Goal: Transaction & Acquisition: Purchase product/service

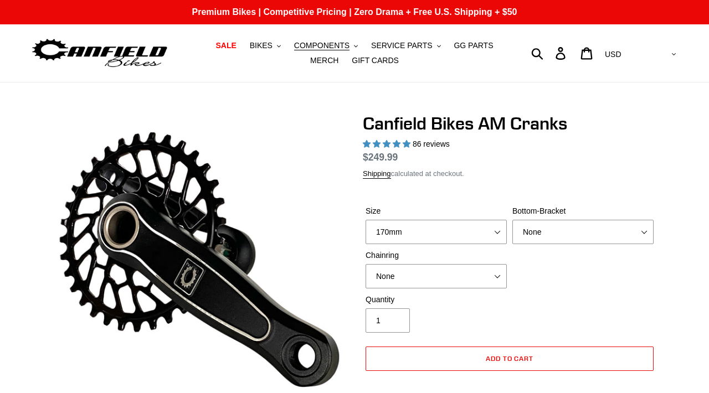
select select "170mm"
select select "highest-rating"
click at [260, 42] on button "BIKES .cls-1{fill:#231f20}" at bounding box center [265, 45] width 42 height 15
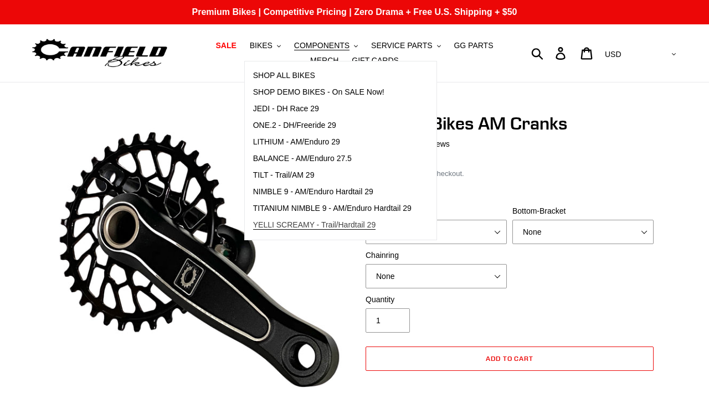
click at [278, 221] on span "YELLI SCREAMY - Trail/Hardtail 29" at bounding box center [314, 225] width 123 height 9
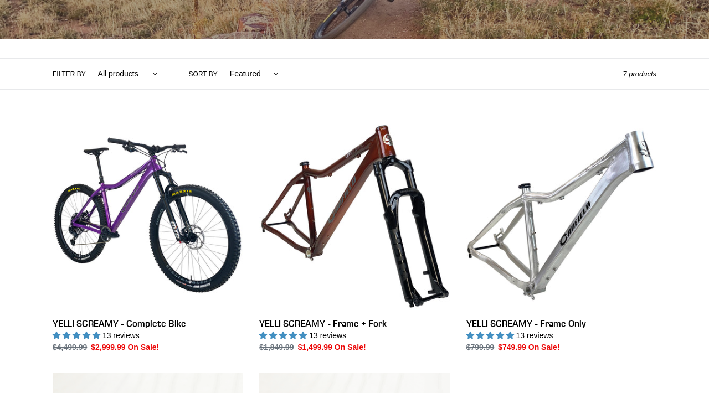
scroll to position [225, 0]
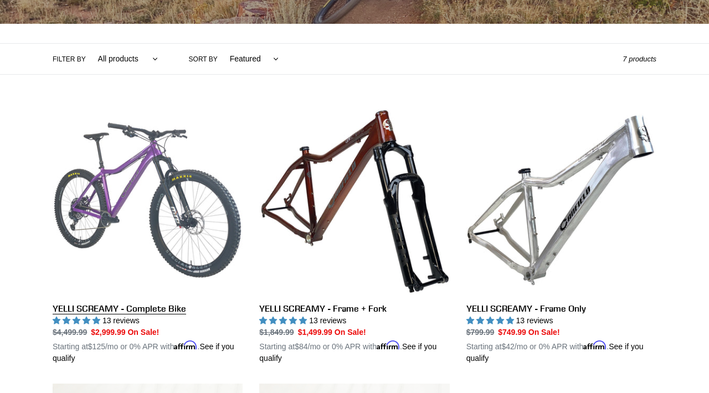
click at [221, 209] on link "YELLI SCREAMY - Complete Bike" at bounding box center [148, 234] width 190 height 259
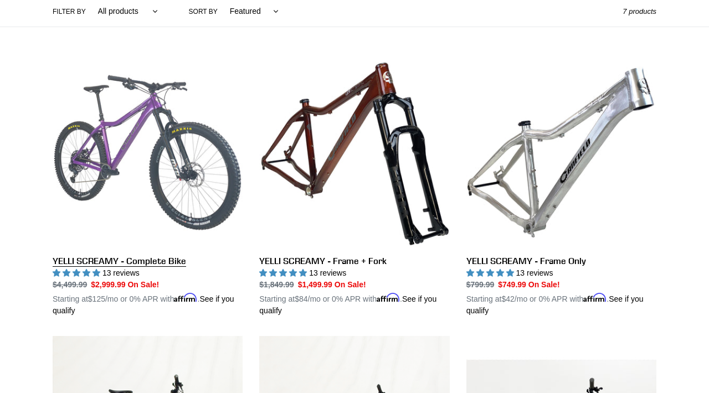
scroll to position [325, 0]
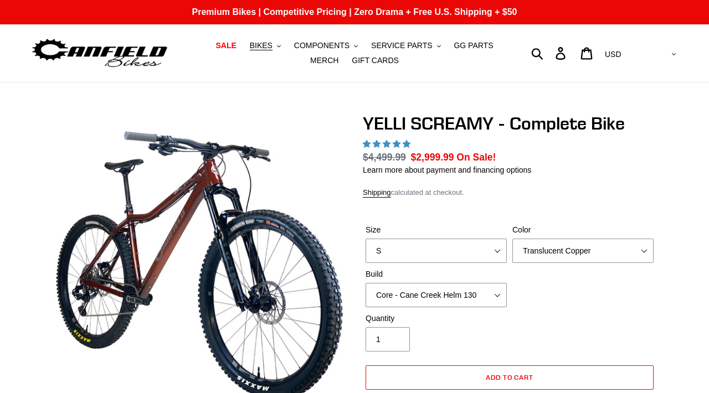
select select "highest-rating"
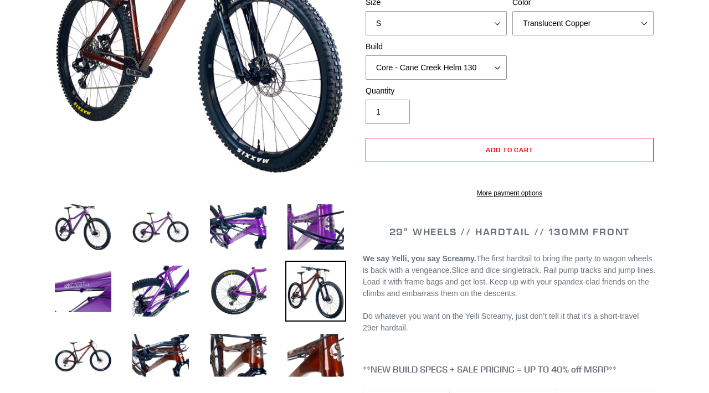
scroll to position [232, 0]
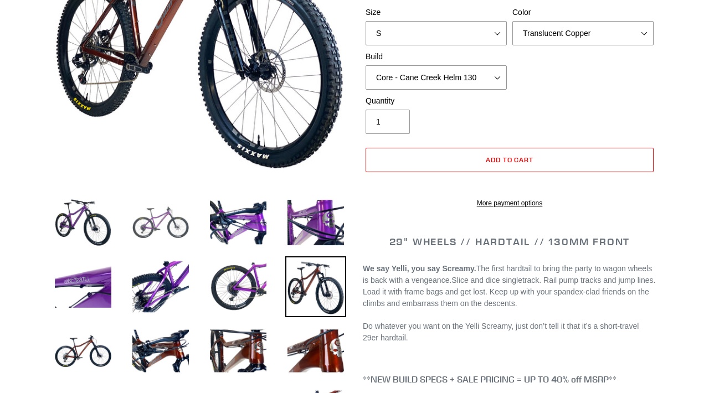
click at [171, 217] on img at bounding box center [160, 222] width 61 height 61
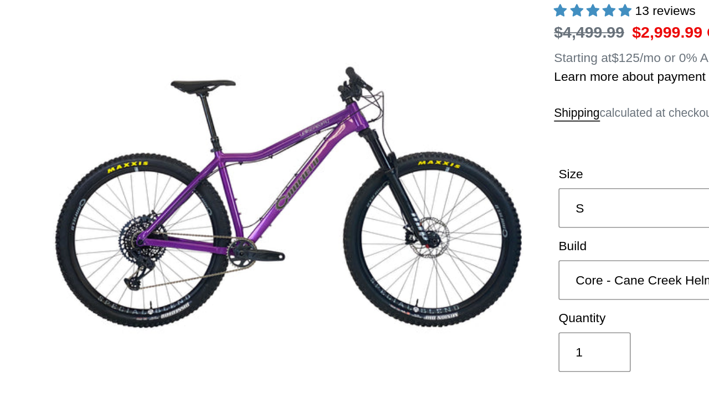
scroll to position [137, 0]
